Goal: Information Seeking & Learning: Compare options

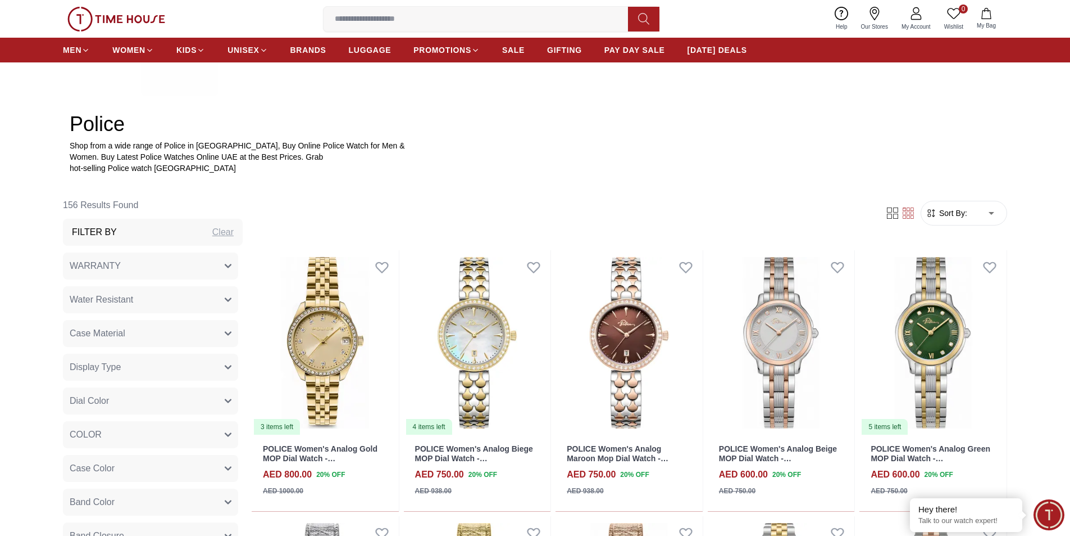
click at [205, 270] on button "WARRANTY" at bounding box center [150, 265] width 175 height 27
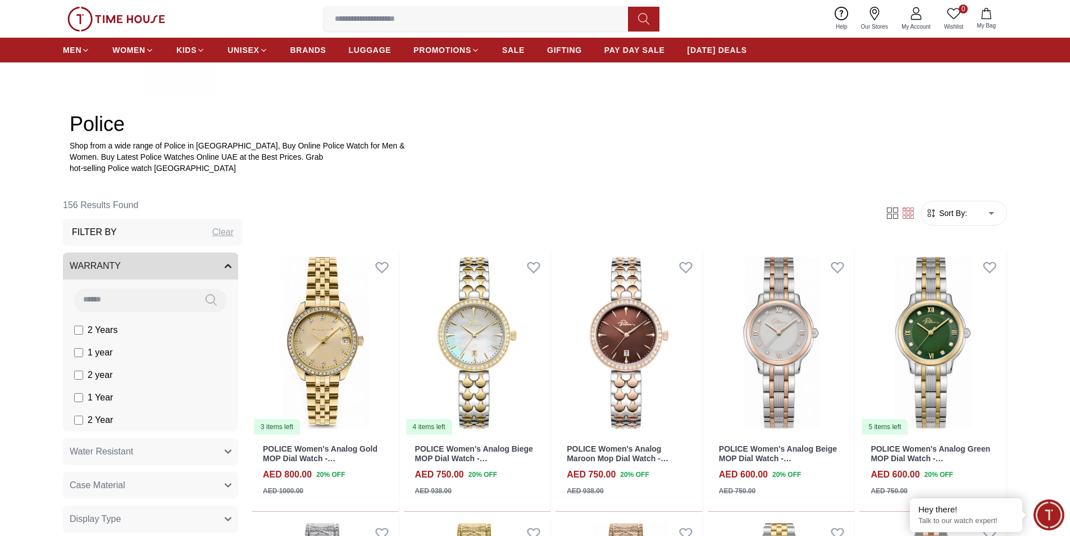
click at [205, 270] on button "WARRANTY" at bounding box center [150, 265] width 175 height 27
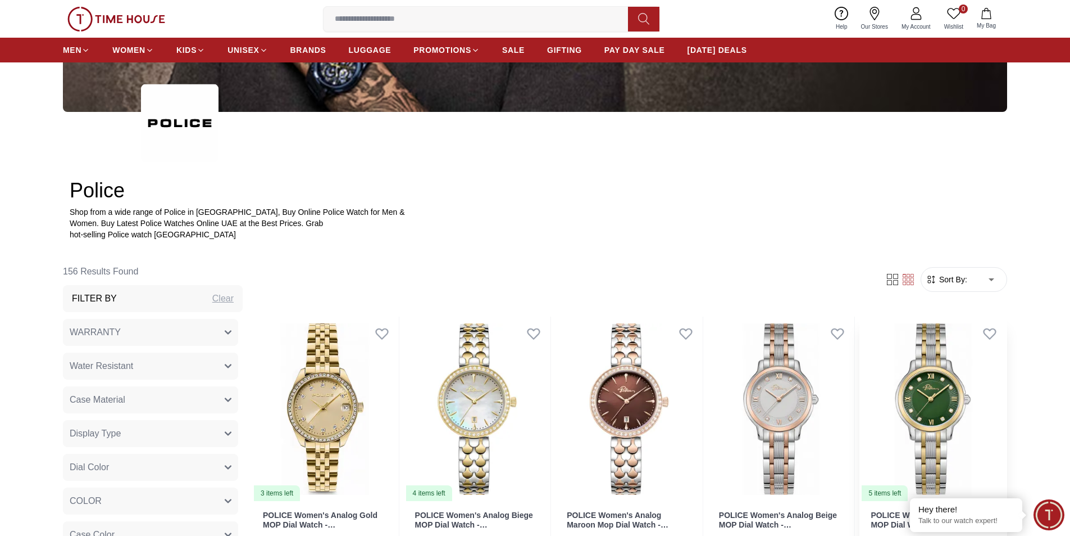
scroll to position [506, 0]
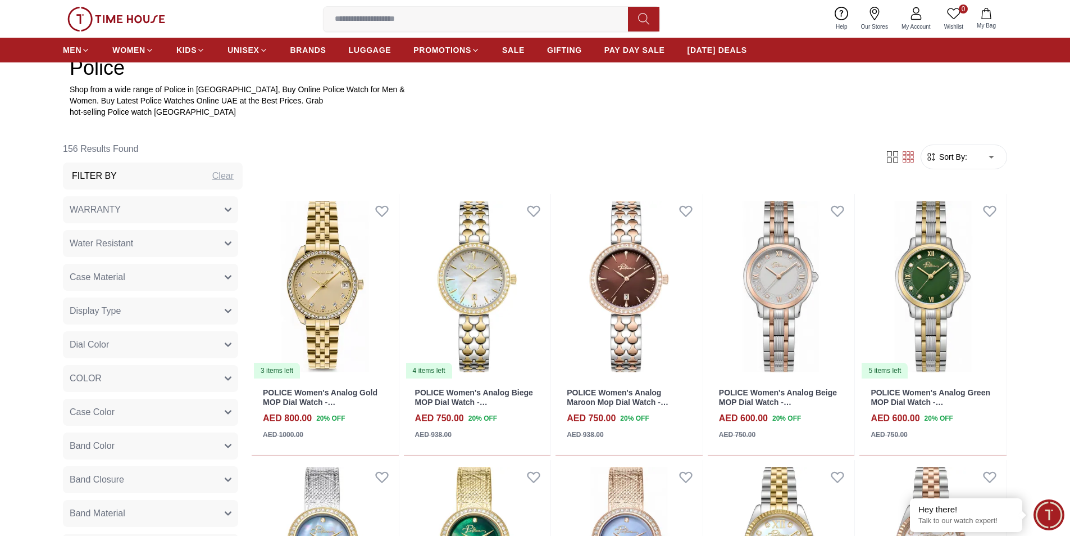
click at [972, 174] on div "Filter Sort By: ​ ****** ​" at bounding box center [630, 156] width 756 height 43
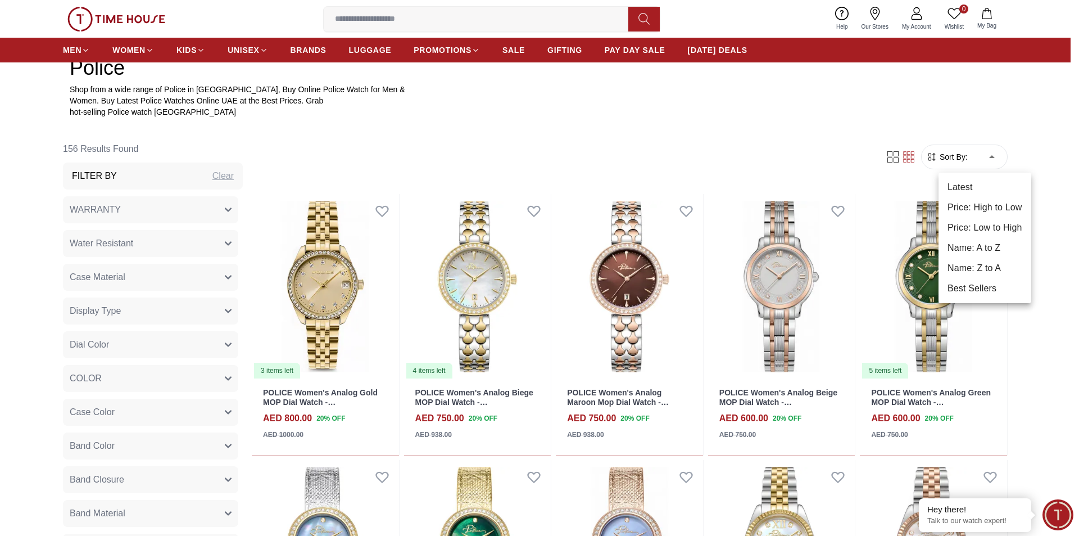
click at [997, 225] on li "Price: Low to High" at bounding box center [984, 227] width 93 height 20
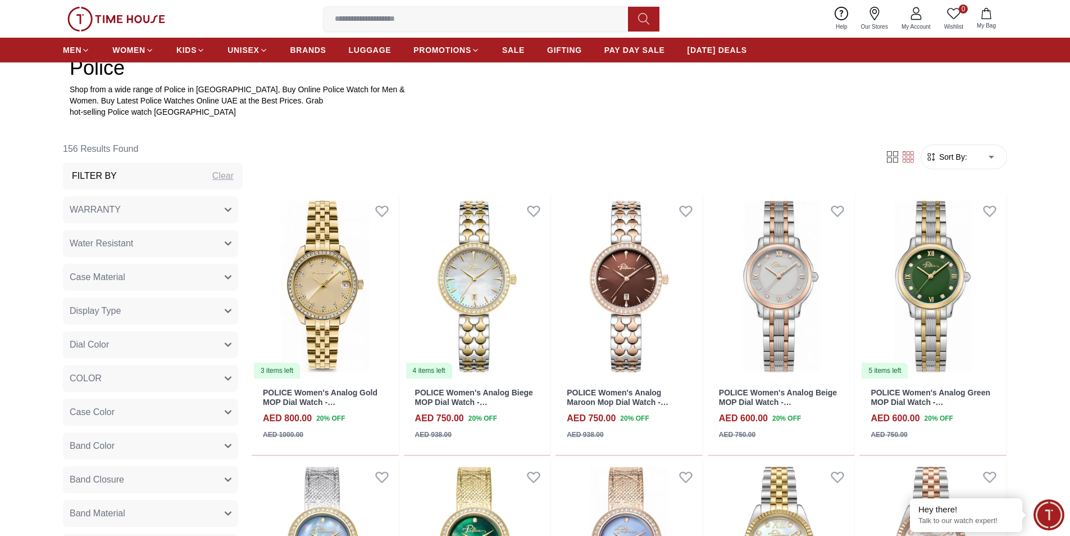
type input "*"
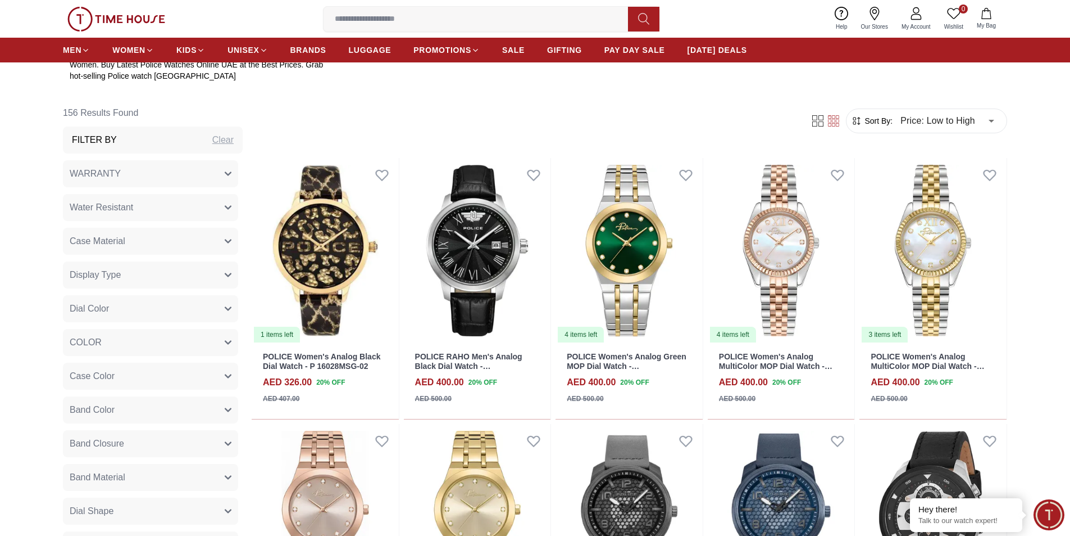
scroll to position [506, 0]
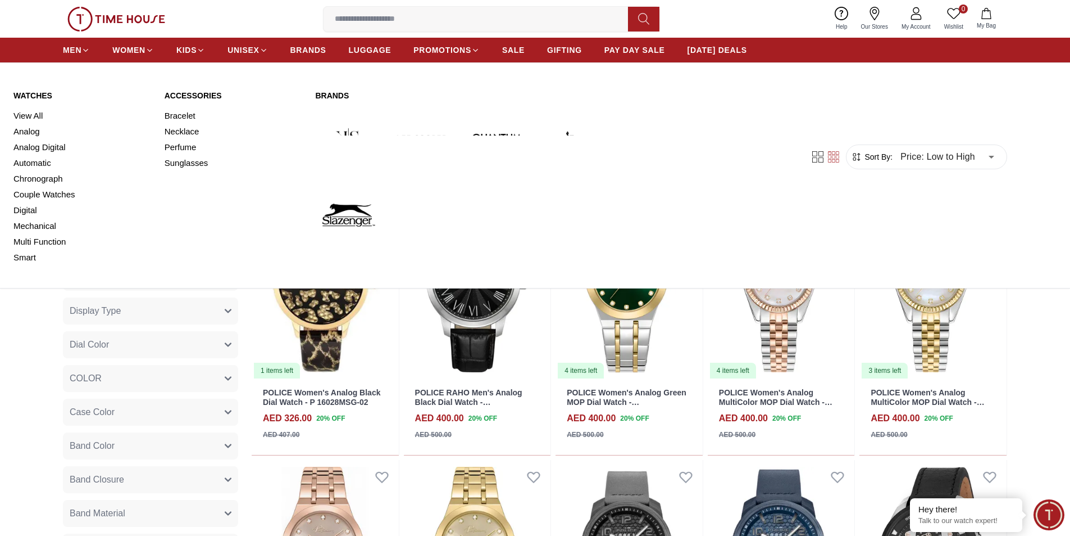
click at [93, 54] on ul "MEN WOMEN KIDS UNISEX BRANDS LUGGAGE PROMOTIONS SALE GIFTING PAY DAY SALE [DATE…" at bounding box center [405, 50] width 684 height 20
click at [35, 112] on link "View All" at bounding box center [82, 116] width 138 height 16
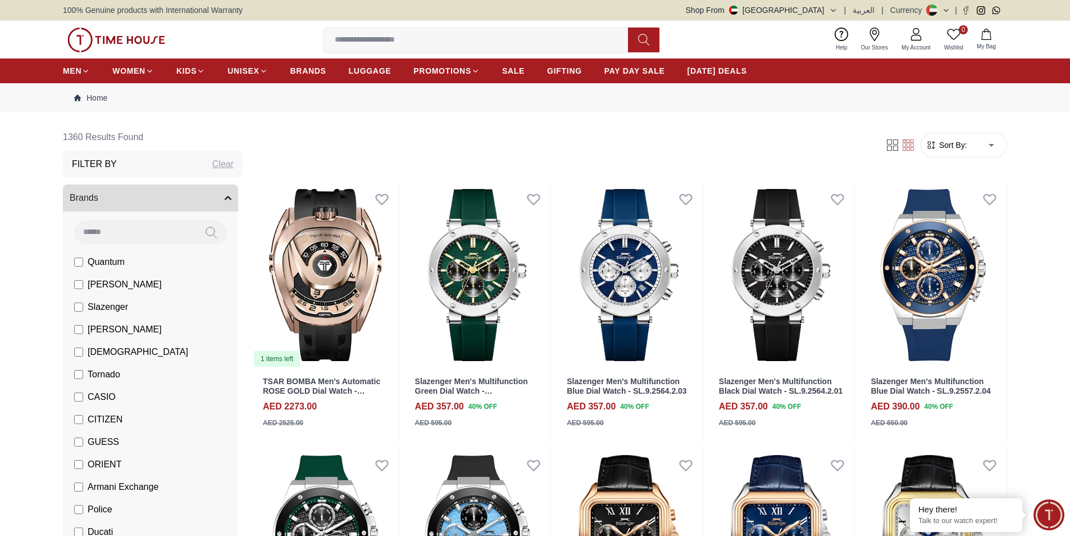
click at [948, 140] on span "Sort By:" at bounding box center [952, 144] width 30 height 11
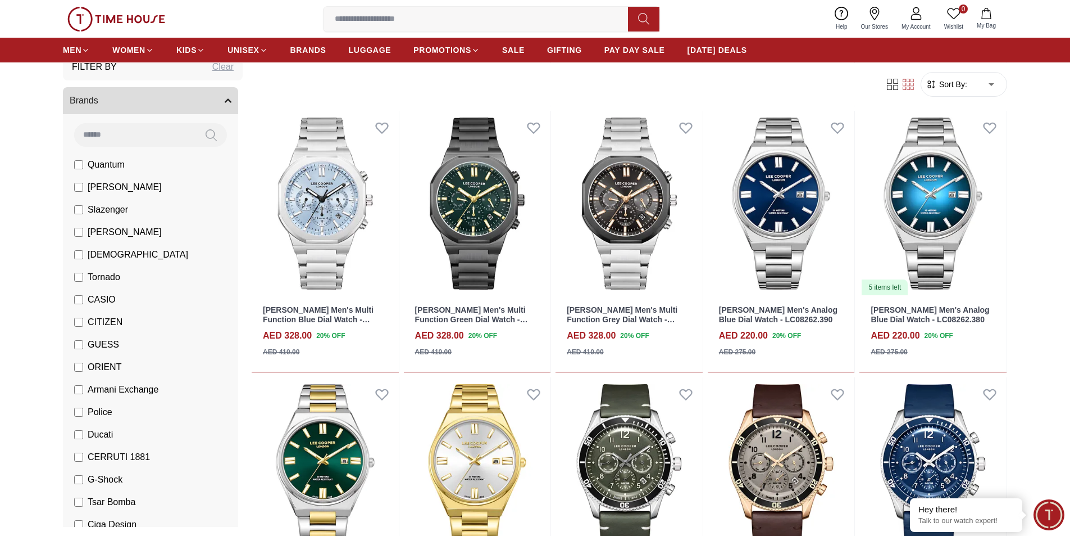
scroll to position [112, 0]
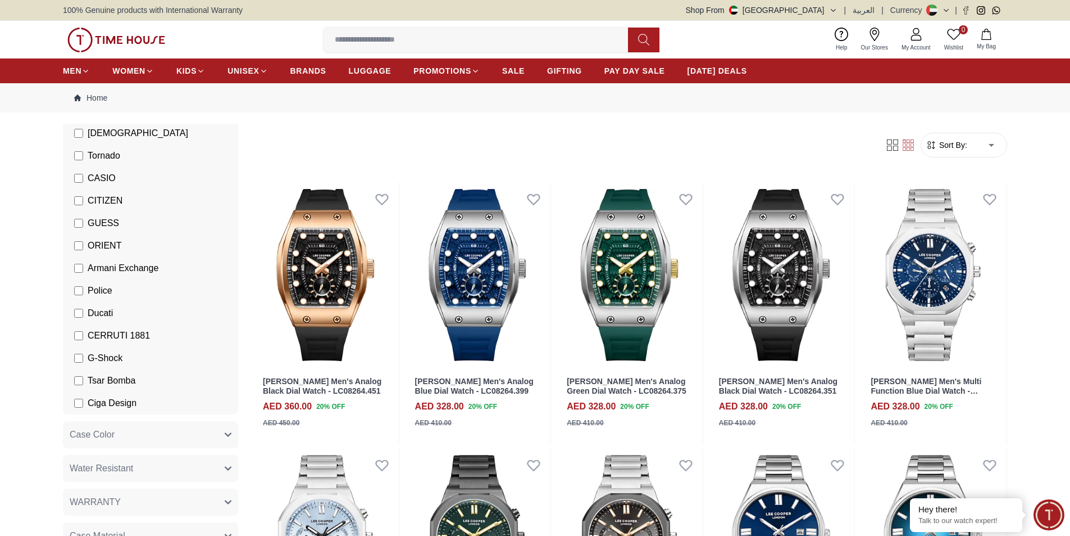
scroll to position [281, 0]
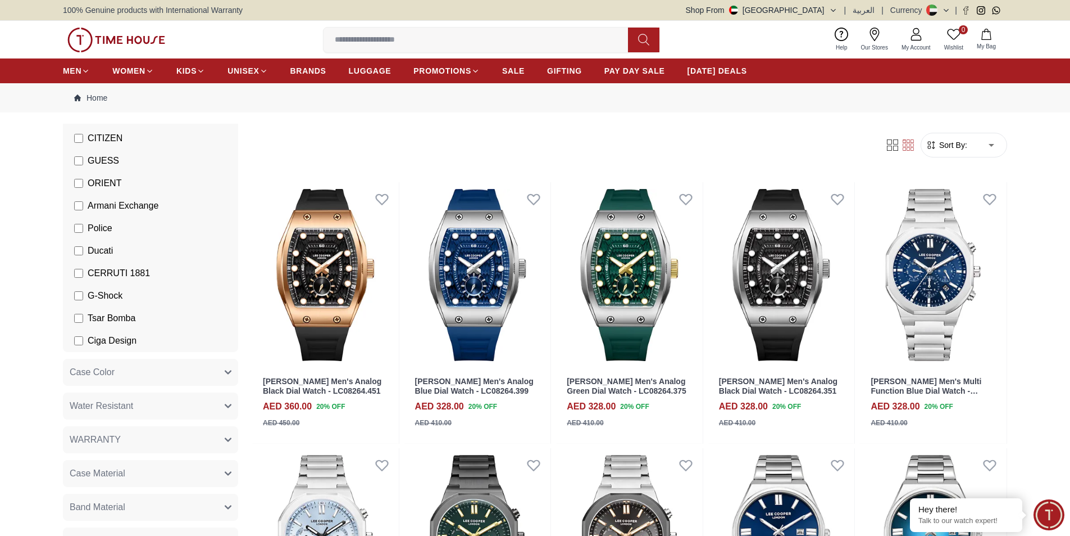
click at [105, 294] on span "G-Shock" at bounding box center [105, 295] width 35 height 13
click at [519, 77] on link "SALE" at bounding box center [513, 71] width 22 height 20
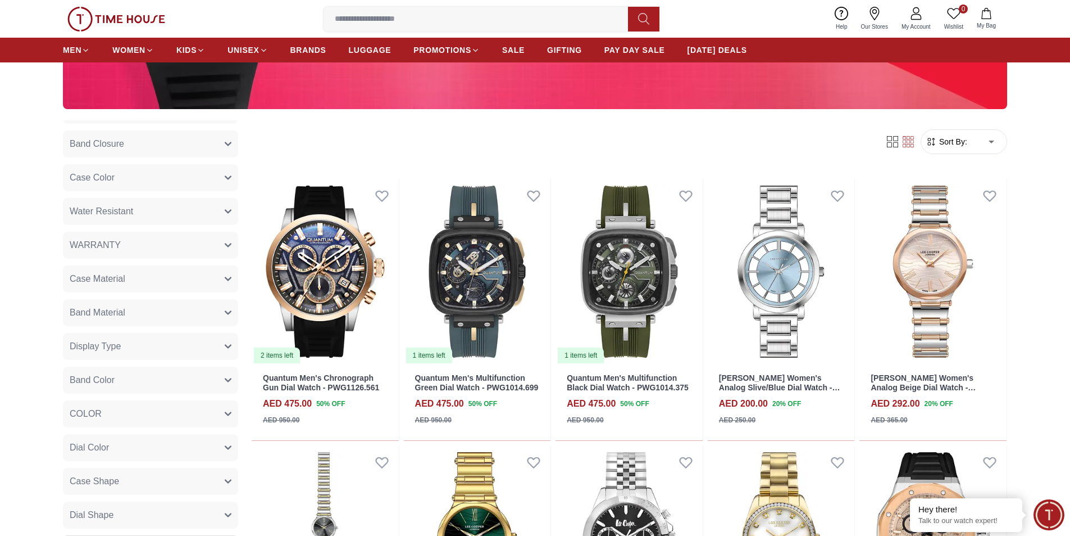
scroll to position [281, 0]
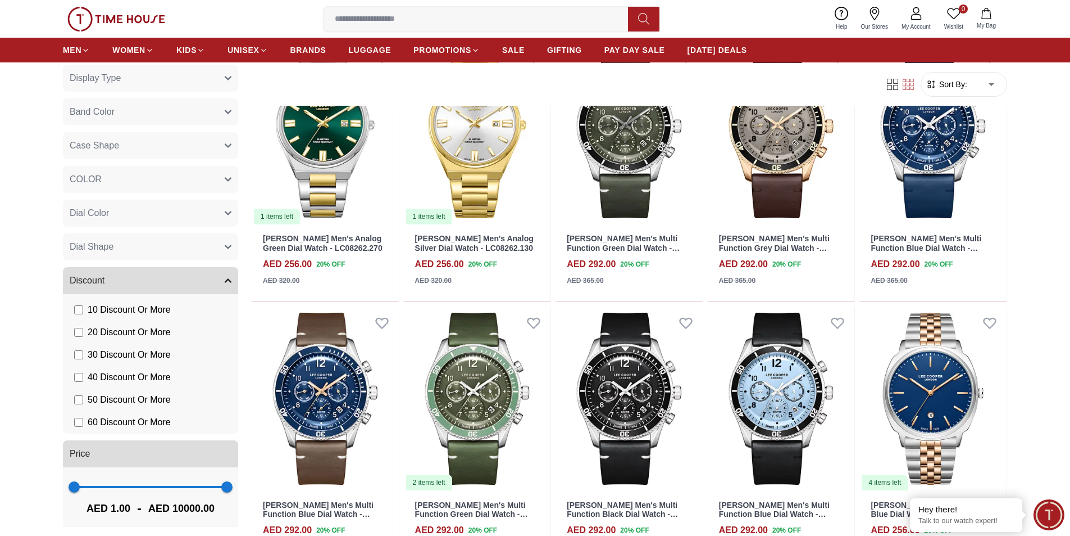
scroll to position [500, 0]
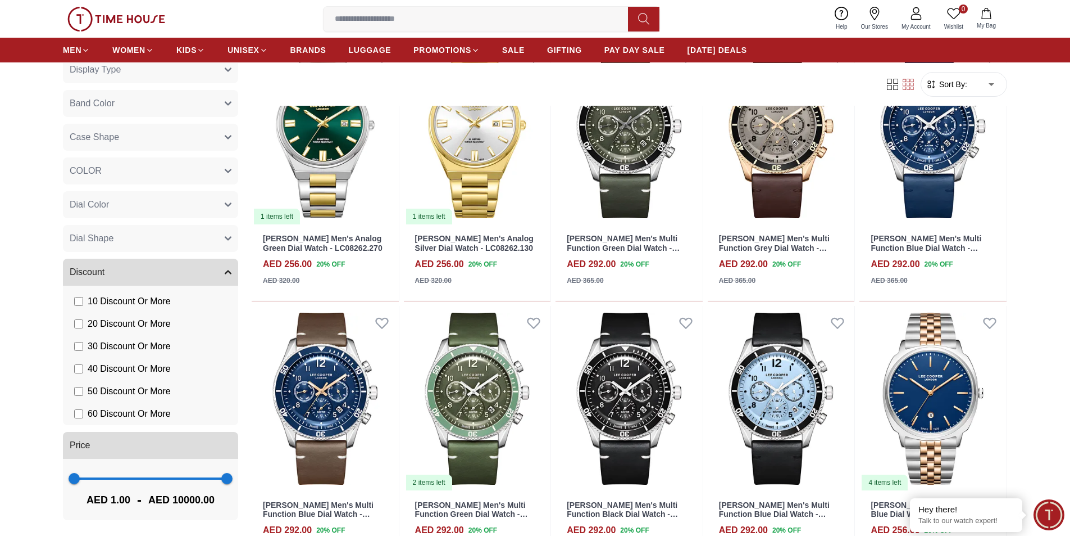
click at [139, 421] on li "60 Discount Or More" at bounding box center [152, 413] width 171 height 22
click at [142, 414] on span "60 Discount Or More" at bounding box center [129, 413] width 83 height 13
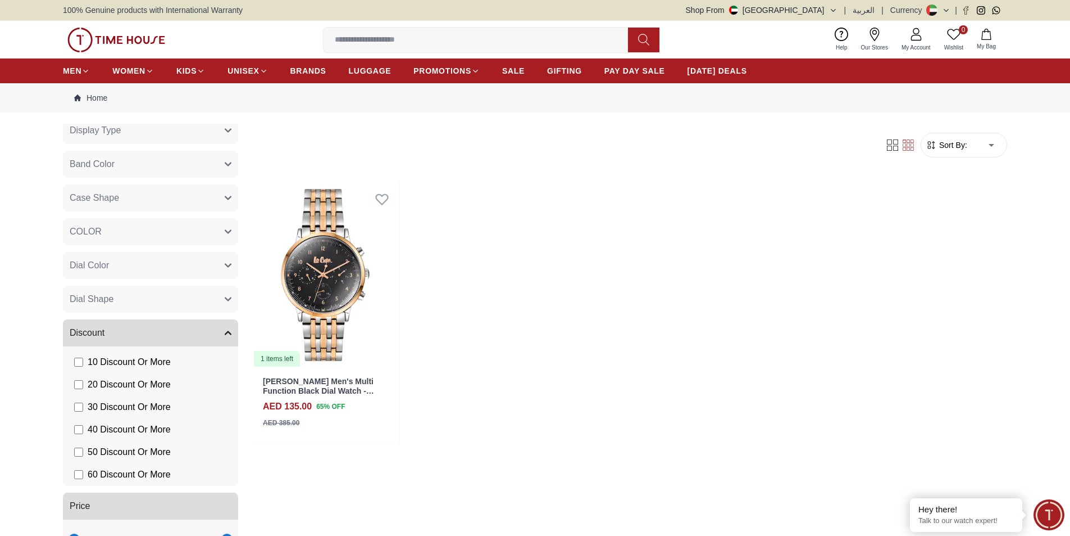
click at [113, 452] on span "50 Discount Or More" at bounding box center [129, 451] width 83 height 13
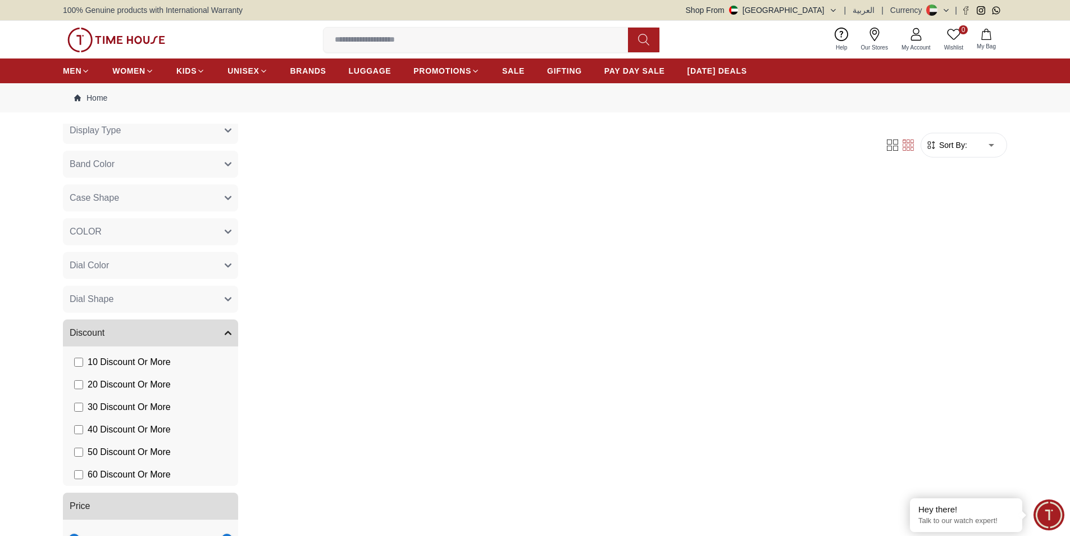
click at [120, 434] on span "40 Discount Or More" at bounding box center [129, 429] width 83 height 13
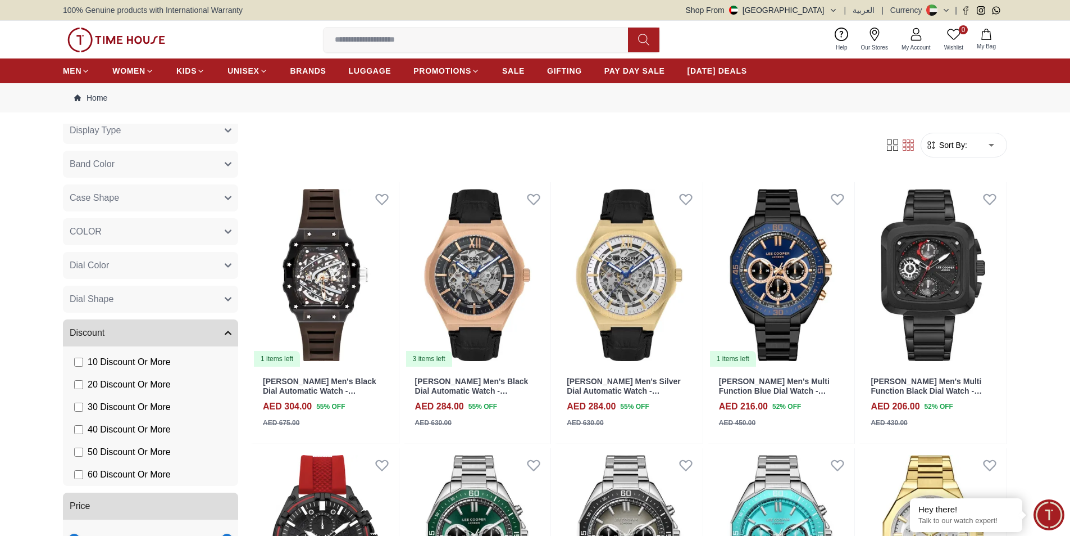
click at [164, 427] on span "40 Discount Or More" at bounding box center [129, 429] width 83 height 13
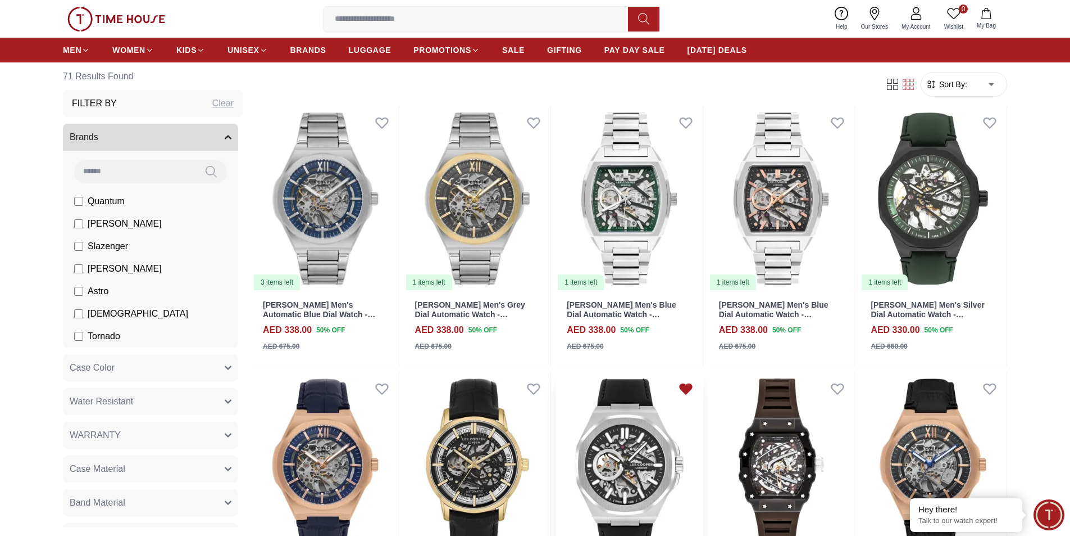
scroll to position [112, 0]
